Goal: Task Accomplishment & Management: Complete application form

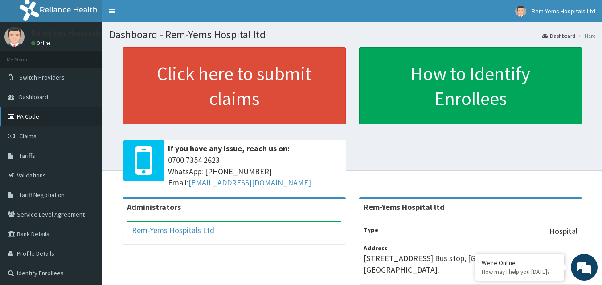
click at [34, 113] on link "PA Code" at bounding box center [51, 117] width 102 height 20
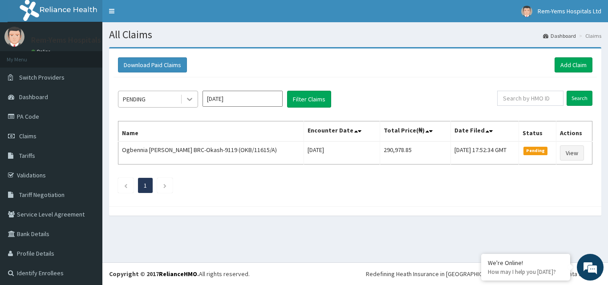
click at [191, 99] on icon at bounding box center [189, 99] width 9 height 9
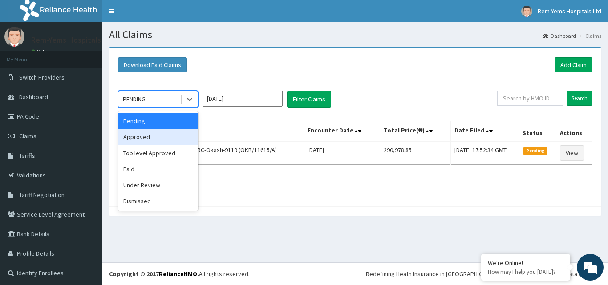
click at [156, 142] on div "Approved" at bounding box center [158, 137] width 80 height 16
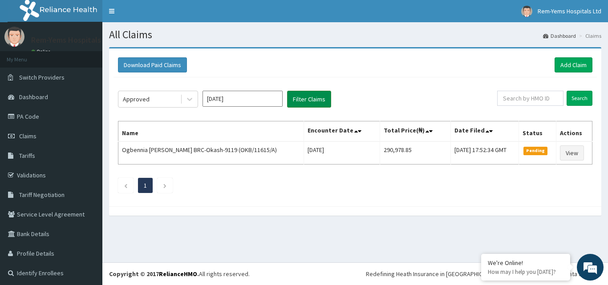
click at [311, 99] on button "Filter Claims" at bounding box center [309, 99] width 44 height 17
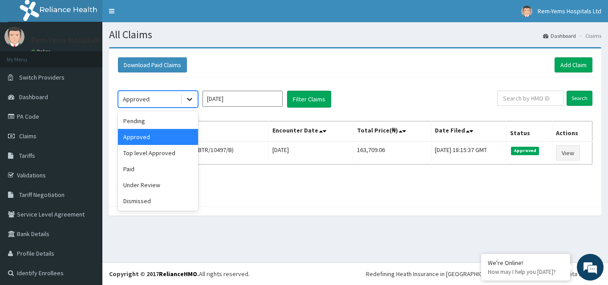
click at [188, 98] on icon at bounding box center [189, 99] width 9 height 9
click at [159, 156] on div "Top level Approved" at bounding box center [158, 153] width 80 height 16
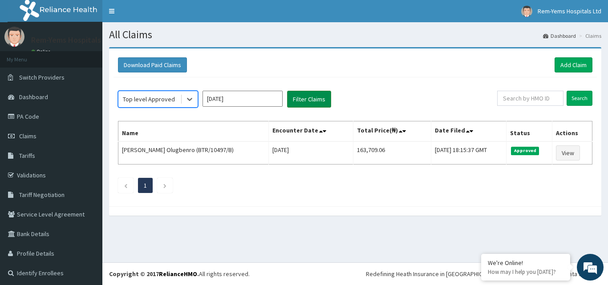
click at [308, 101] on button "Filter Claims" at bounding box center [309, 99] width 44 height 17
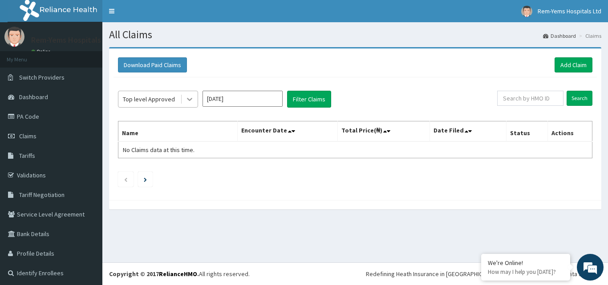
click at [189, 100] on icon at bounding box center [189, 99] width 5 height 3
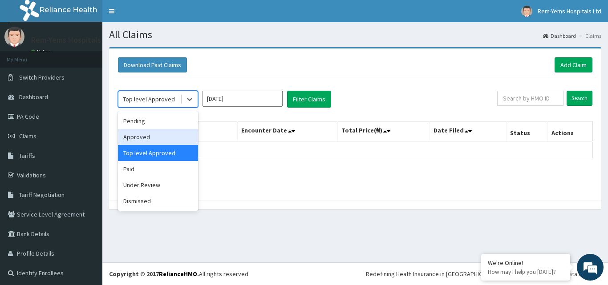
click at [153, 137] on div "Approved" at bounding box center [158, 137] width 80 height 16
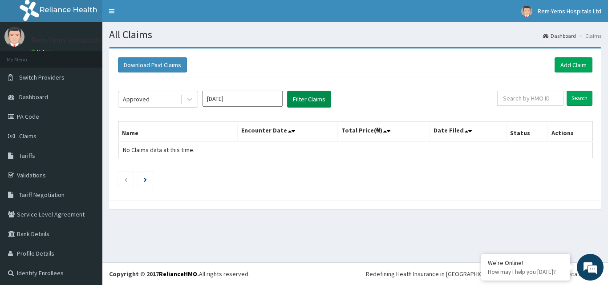
click at [303, 96] on button "Filter Claims" at bounding box center [309, 99] width 44 height 17
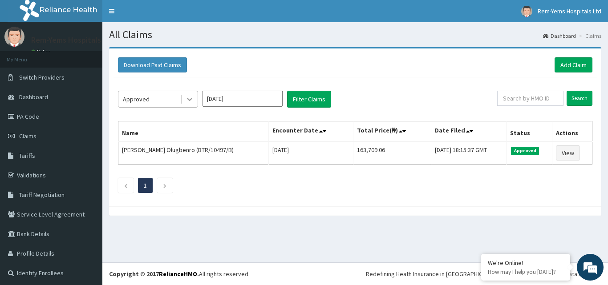
click at [191, 99] on icon at bounding box center [189, 99] width 5 height 3
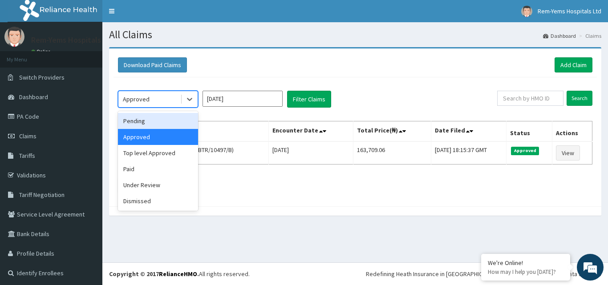
click at [143, 123] on div "Pending" at bounding box center [158, 121] width 80 height 16
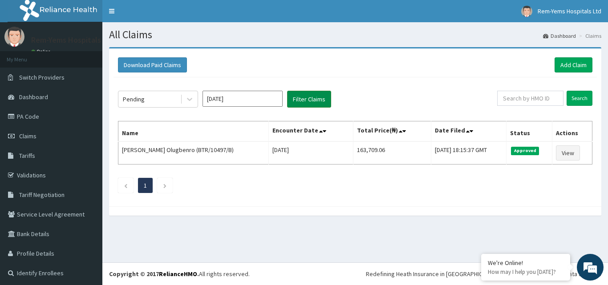
click at [317, 95] on button "Filter Claims" at bounding box center [309, 99] width 44 height 17
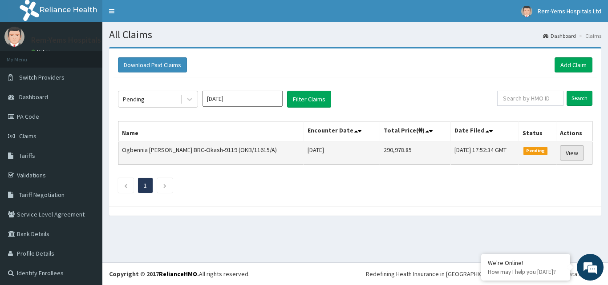
click at [569, 150] on link "View" at bounding box center [572, 153] width 24 height 15
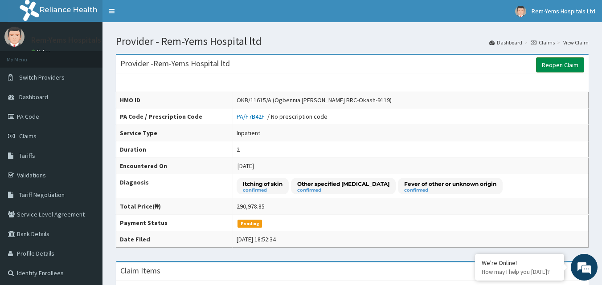
click at [563, 65] on link "Reopen Claim" at bounding box center [560, 64] width 48 height 15
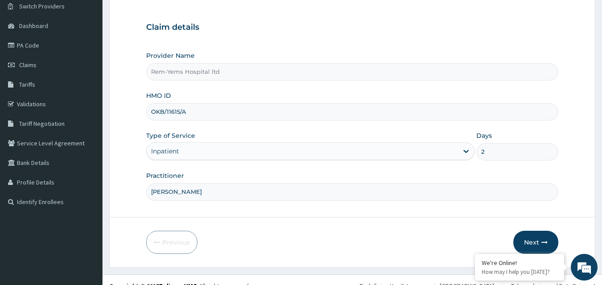
scroll to position [83, 0]
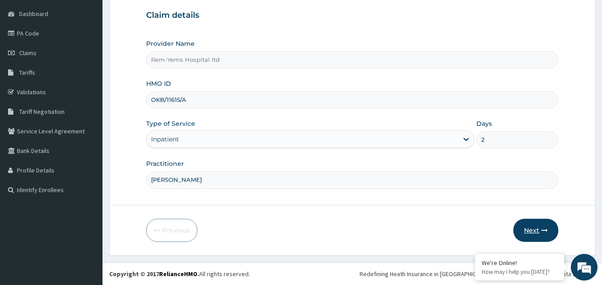
click at [544, 231] on icon "button" at bounding box center [544, 231] width 6 height 6
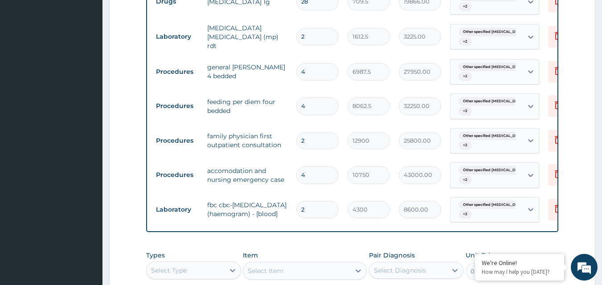
scroll to position [820, 0]
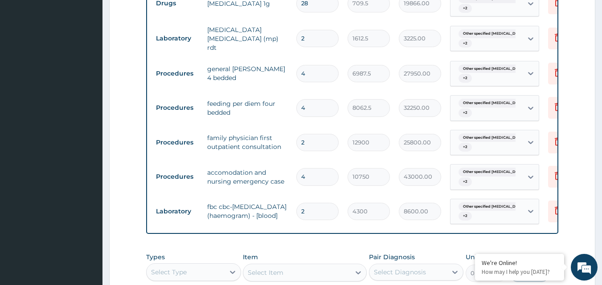
click at [309, 138] on input "2" at bounding box center [317, 142] width 42 height 17
type input "0.00"
type input "1"
type input "12900.00"
type input "1"
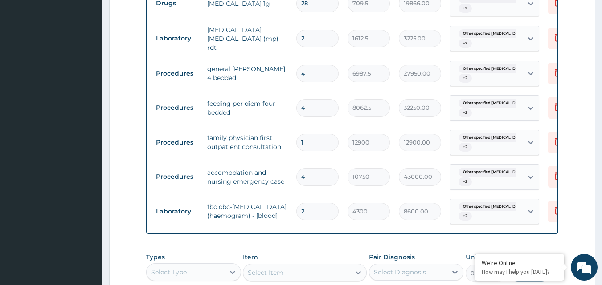
click at [312, 106] on input "4" at bounding box center [317, 107] width 42 height 17
type input "0.00"
type input "2"
type input "16125.00"
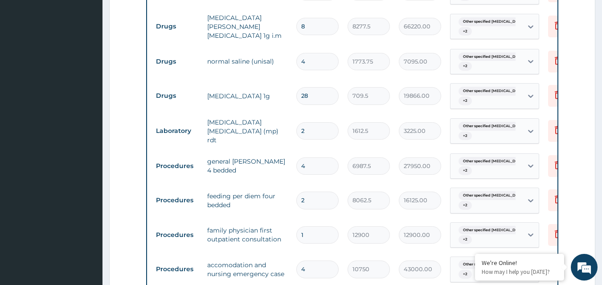
scroll to position [723, 0]
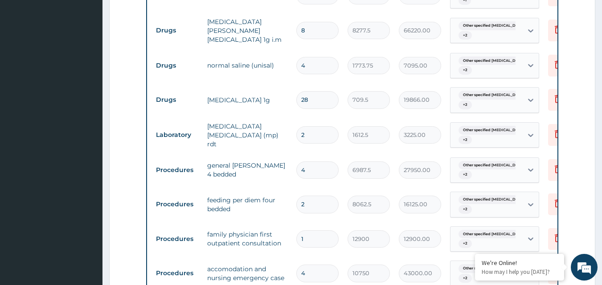
type input "2"
click at [311, 165] on input "4" at bounding box center [317, 170] width 42 height 17
type input "0.00"
type input "2"
type input "13975.00"
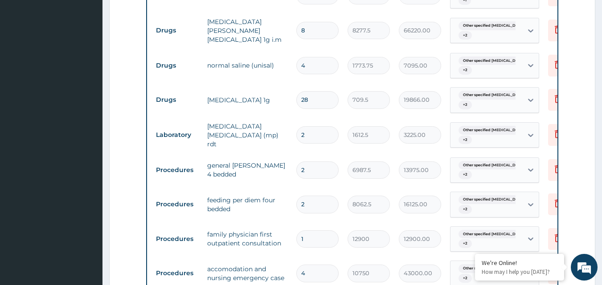
type input "2"
click at [309, 133] on input "2" at bounding box center [317, 134] width 42 height 17
type input "0.00"
type input "1"
type input "1612.50"
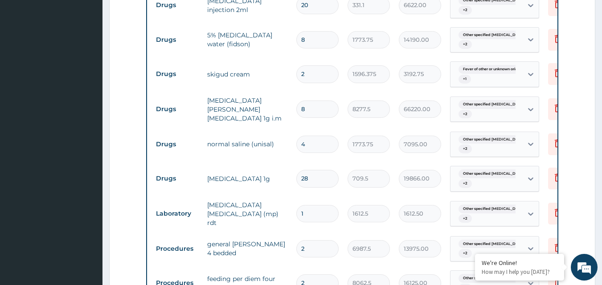
scroll to position [643, 0]
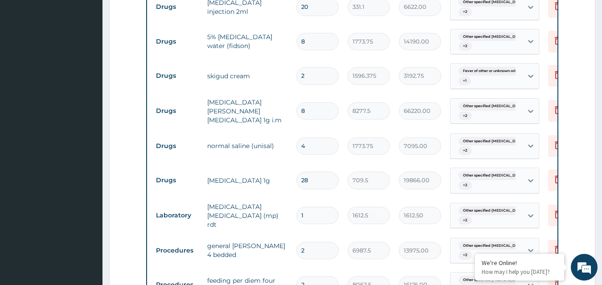
type input "1"
click at [311, 179] on input "28" at bounding box center [317, 180] width 42 height 17
type input "2"
type input "1419.00"
type input "0.00"
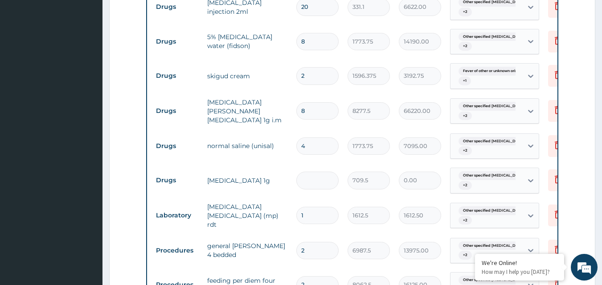
type input "1"
type input "709.50"
type input "14"
type input "9933.00"
type input "14"
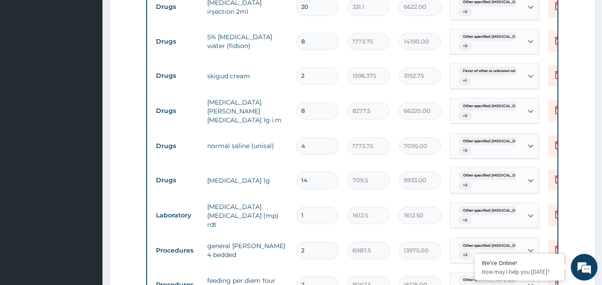
click at [306, 112] on input "8" at bounding box center [317, 110] width 42 height 17
type input "0.00"
type input "4"
type input "33110.00"
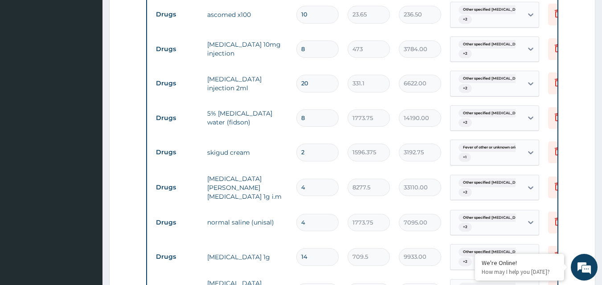
scroll to position [564, 0]
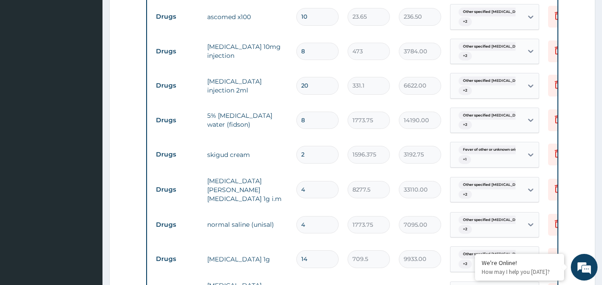
type input "4"
click at [315, 152] on input "2" at bounding box center [317, 154] width 42 height 17
type input "0.00"
type input "1"
type input "1596.38"
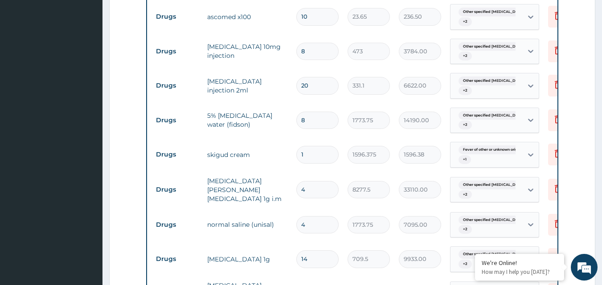
type input "1"
click at [310, 119] on input "8" at bounding box center [317, 120] width 42 height 17
type input "0.00"
type input "4"
type input "7095.00"
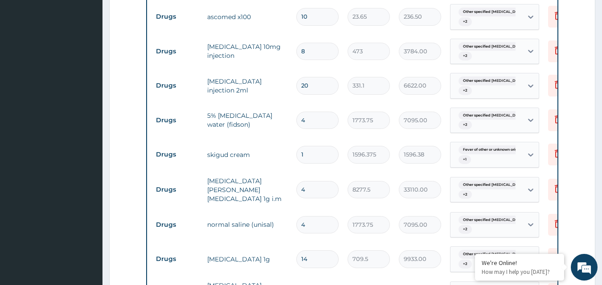
type input "4"
click at [314, 82] on input "20" at bounding box center [317, 85] width 42 height 17
type input "2"
type input "662.20"
type input "0.00"
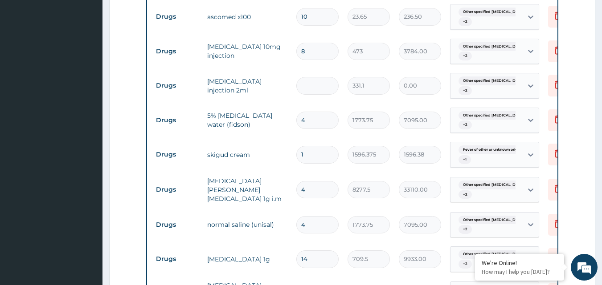
type input "1"
type input "331.10"
type input "10"
type input "3311.00"
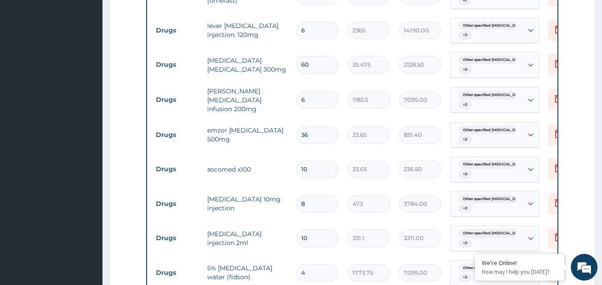
scroll to position [409, 0]
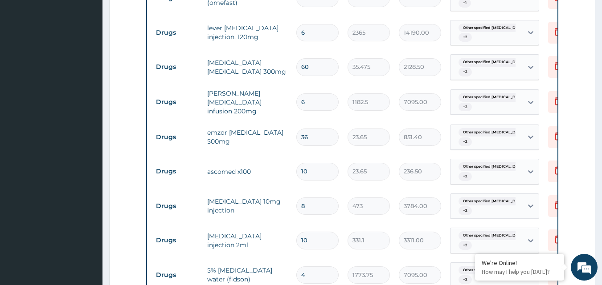
type input "10"
click at [315, 139] on input "36" at bounding box center [317, 137] width 42 height 17
type input "3"
type input "70.95"
type input "0.00"
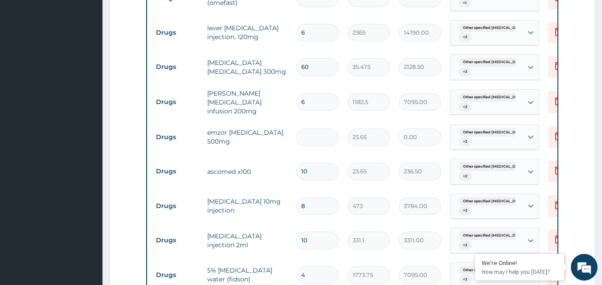
type input "1"
type input "23.65"
type input "18"
type input "425.70"
type input "18"
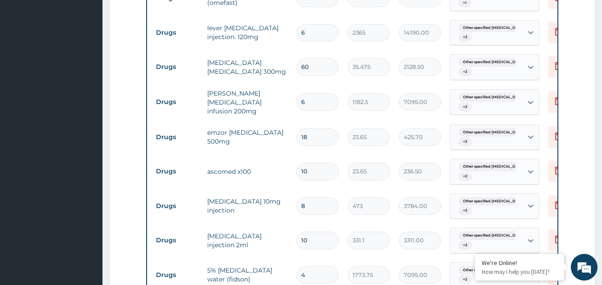
click at [310, 103] on input "6" at bounding box center [317, 102] width 42 height 17
click at [312, 70] on input "60" at bounding box center [317, 66] width 42 height 17
type input "6"
type input "212.85"
type input "0.00"
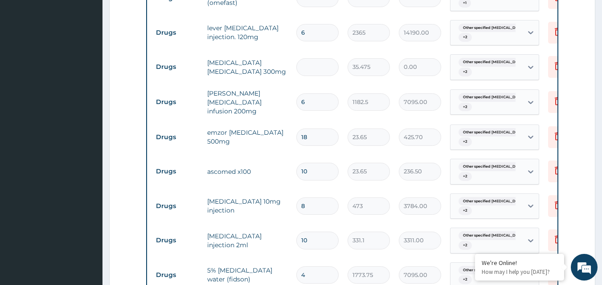
type input "3"
type input "106.43"
type input "30"
type input "1064.25"
type input "30"
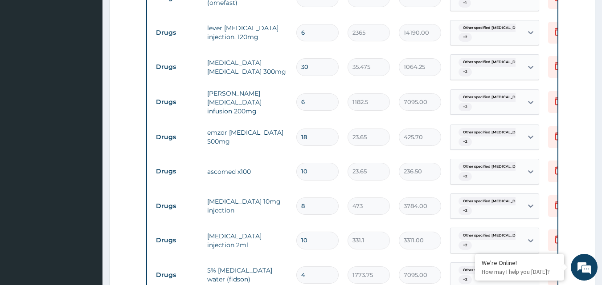
click at [309, 35] on input "6" at bounding box center [317, 32] width 42 height 17
type input "0.00"
type input "3"
type input "7095.00"
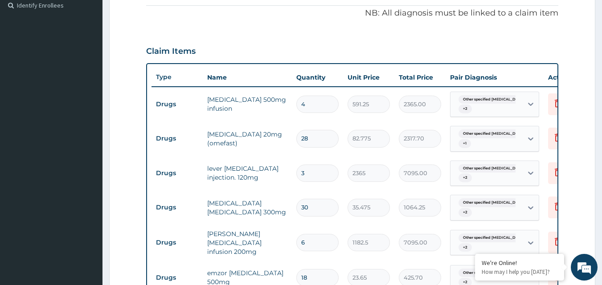
scroll to position [282, 0]
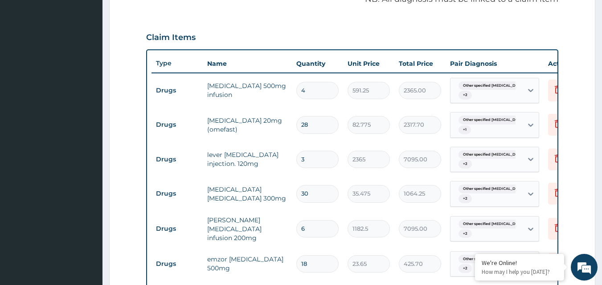
type input "3"
click at [311, 91] on input "4" at bounding box center [317, 90] width 42 height 17
click at [317, 123] on input "28" at bounding box center [317, 124] width 42 height 17
type input "2"
type input "165.55"
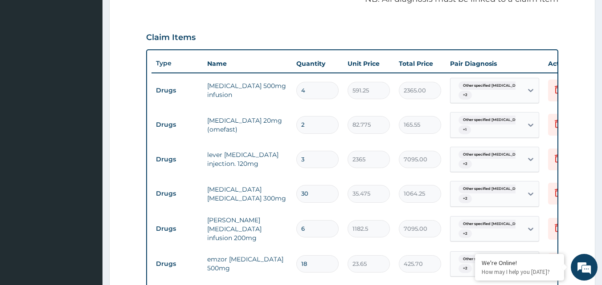
type input "0.00"
type input "1"
type input "82.78"
type input "14"
type input "1158.85"
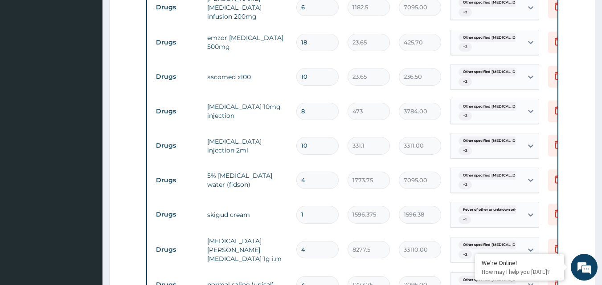
scroll to position [501, 0]
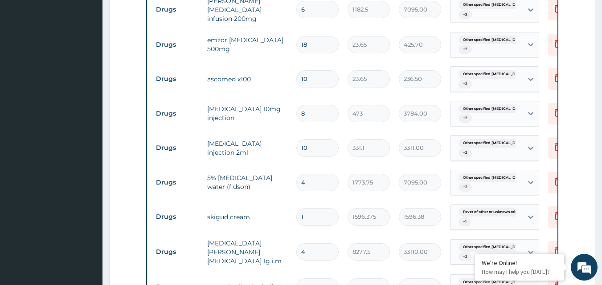
type input "14"
click at [310, 114] on input "8" at bounding box center [317, 113] width 42 height 17
type input "0.00"
type input "4"
type input "1892.00"
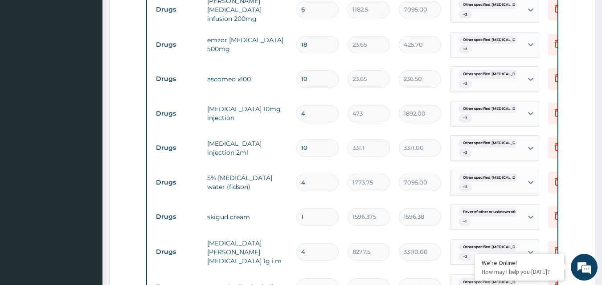
type input "4"
click at [308, 78] on input "10" at bounding box center [317, 78] width 42 height 17
type input "1"
type input "23.65"
type input "0.00"
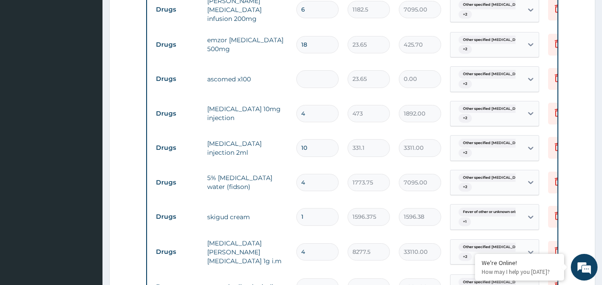
type input "7"
type input "165.55"
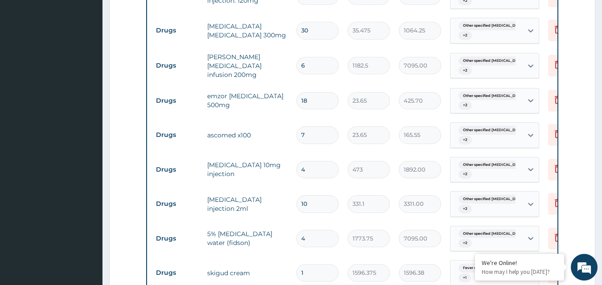
scroll to position [443, 0]
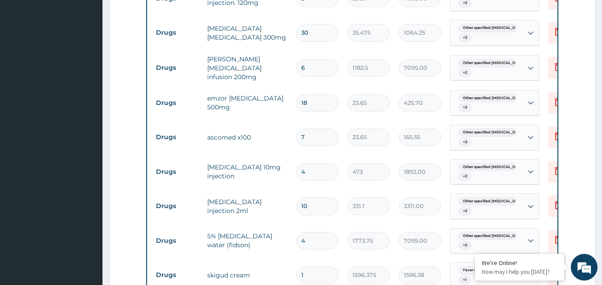
type input "7"
click at [306, 70] on input "6" at bounding box center [317, 67] width 42 height 17
type input "0.00"
type input "4"
type input "4730.00"
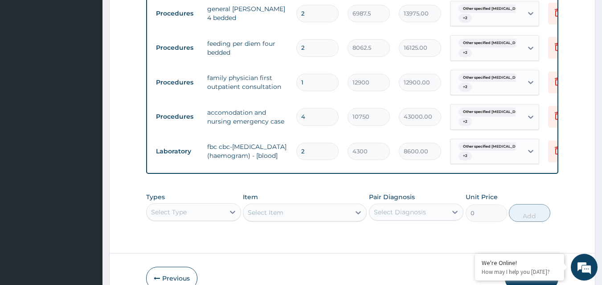
scroll to position [882, 0]
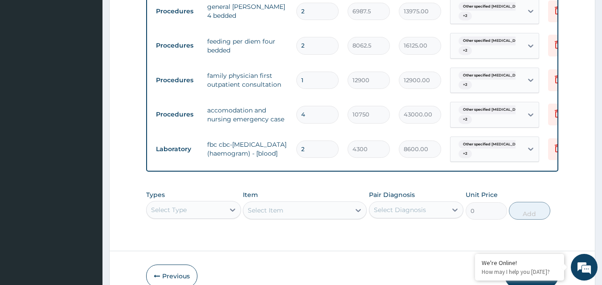
type input "4"
click at [314, 150] on input "2" at bounding box center [317, 149] width 42 height 17
type input "0.00"
type input "1"
type input "4300.00"
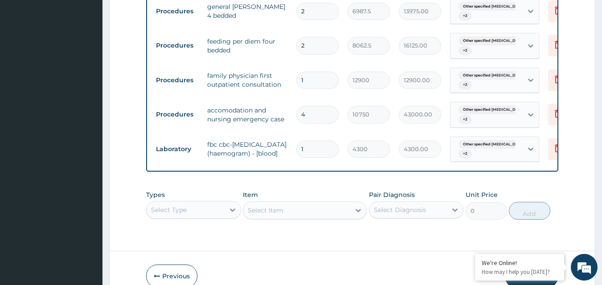
type input "1"
click at [309, 115] on input "4" at bounding box center [317, 114] width 42 height 17
type input "0.00"
type input "2"
type input "21500.00"
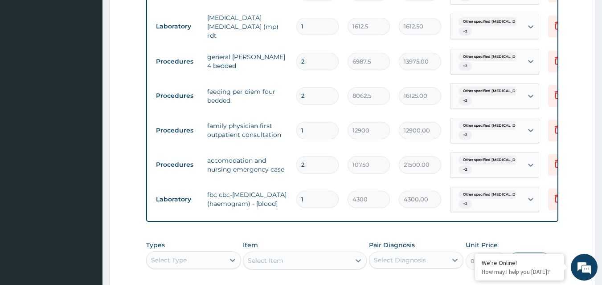
scroll to position [933, 0]
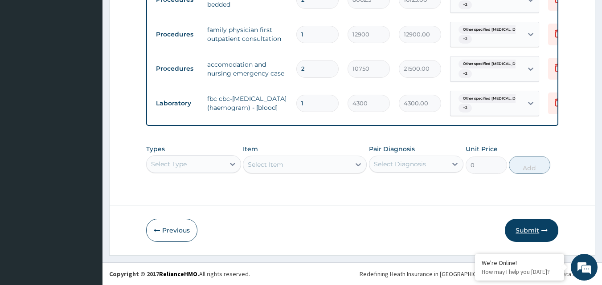
type input "2"
click at [531, 227] on button "Submit" at bounding box center [531, 230] width 53 height 23
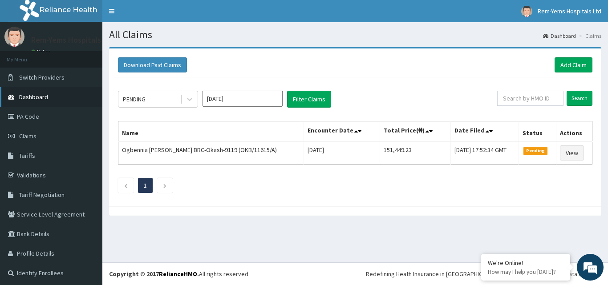
click at [37, 92] on link "Dashboard" at bounding box center [51, 97] width 102 height 20
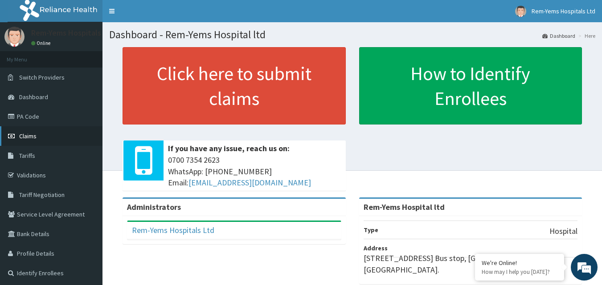
click at [28, 135] on span "Claims" at bounding box center [27, 136] width 17 height 8
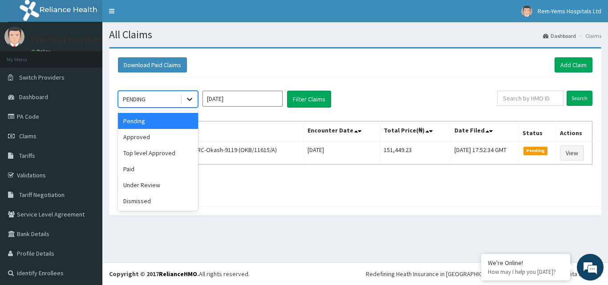
click at [191, 100] on icon at bounding box center [189, 99] width 5 height 3
click at [154, 135] on div "Approved" at bounding box center [158, 137] width 80 height 16
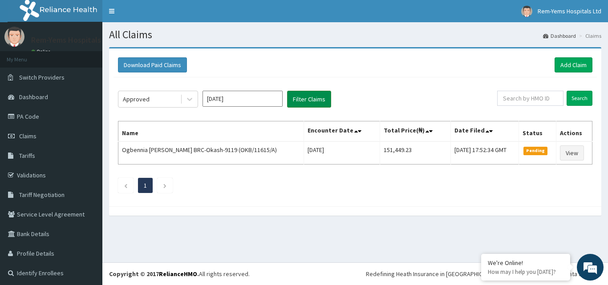
click at [307, 94] on button "Filter Claims" at bounding box center [309, 99] width 44 height 17
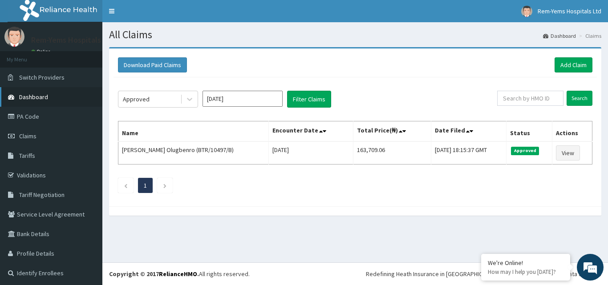
click at [37, 93] on link "Dashboard" at bounding box center [51, 97] width 102 height 20
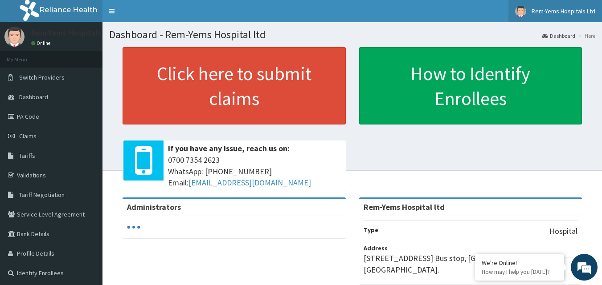
click at [526, 9] on img at bounding box center [520, 11] width 11 height 11
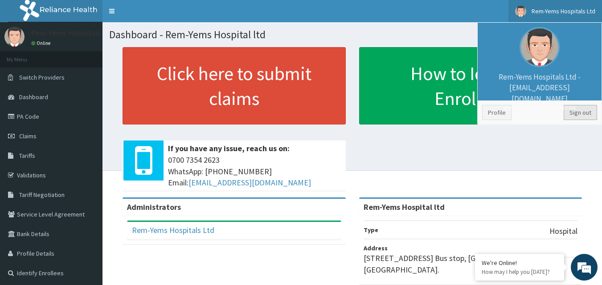
click at [583, 110] on link "Sign out" at bounding box center [579, 112] width 33 height 15
